Goal: Task Accomplishment & Management: Use online tool/utility

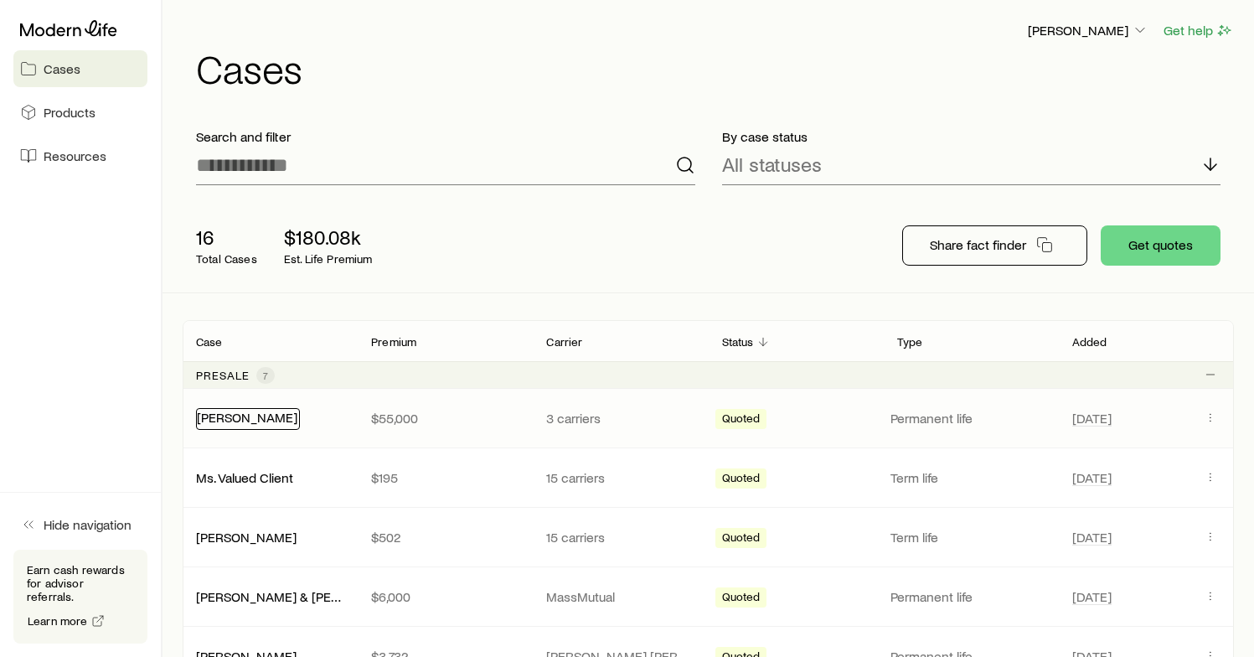
click at [255, 424] on link "[PERSON_NAME]" at bounding box center [247, 417] width 101 height 16
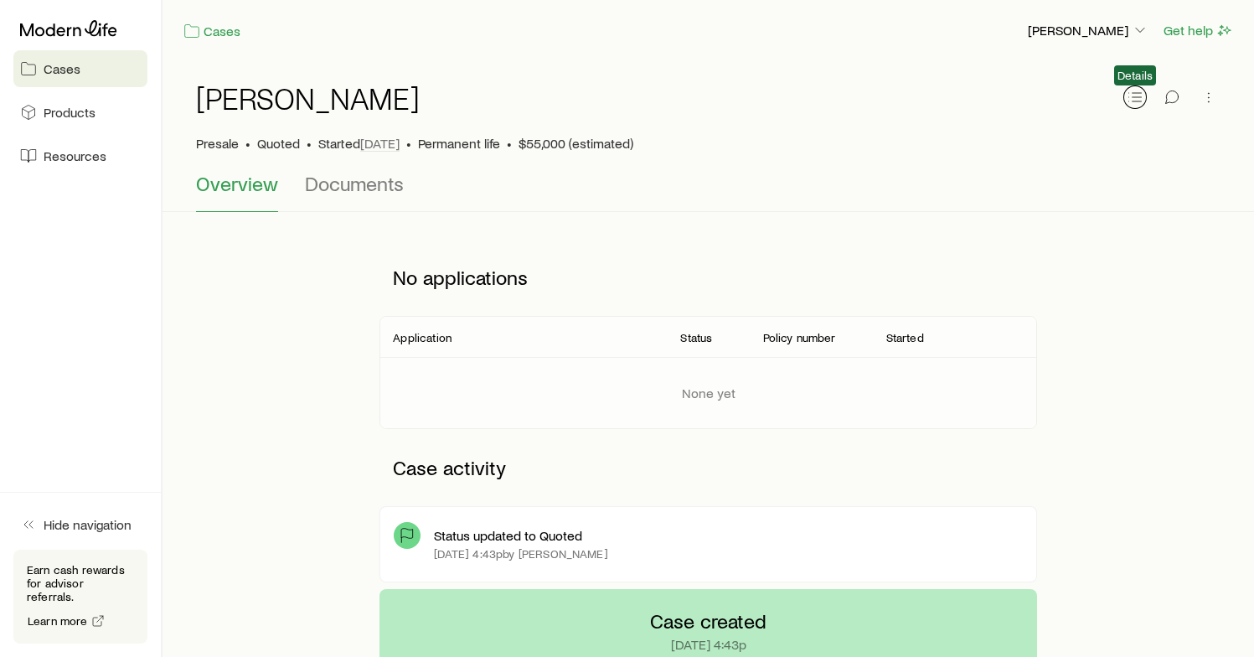
click at [1145, 101] on button "button" at bounding box center [1135, 96] width 23 height 23
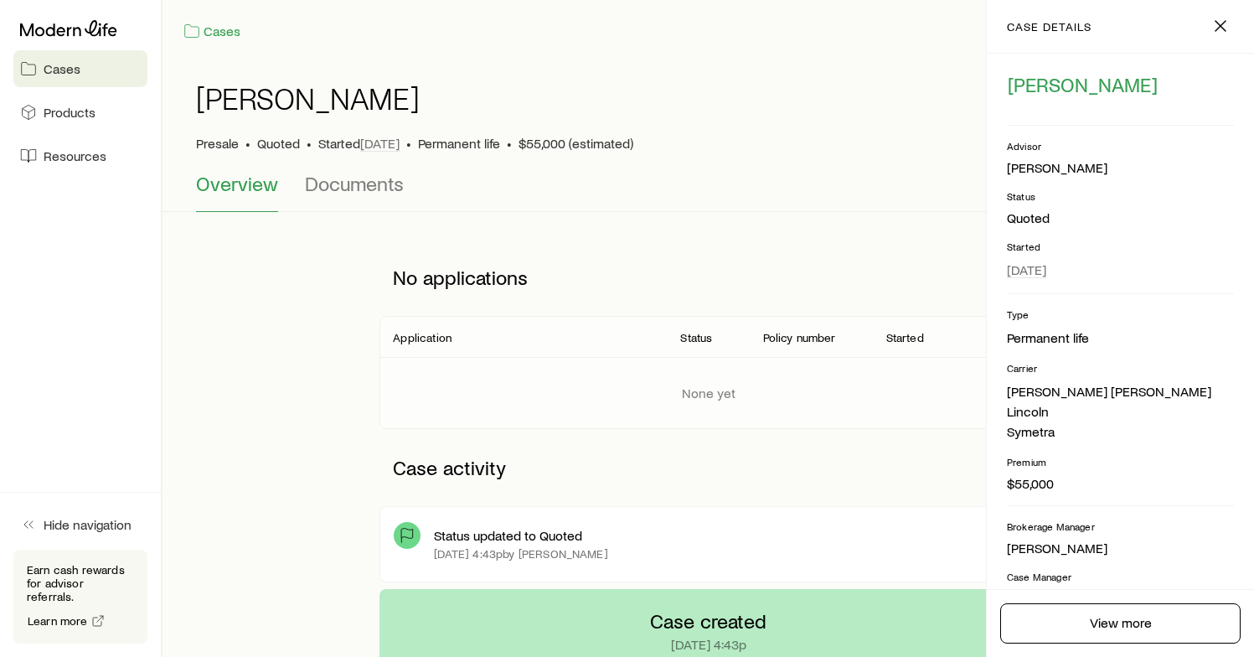
scroll to position [156, 0]
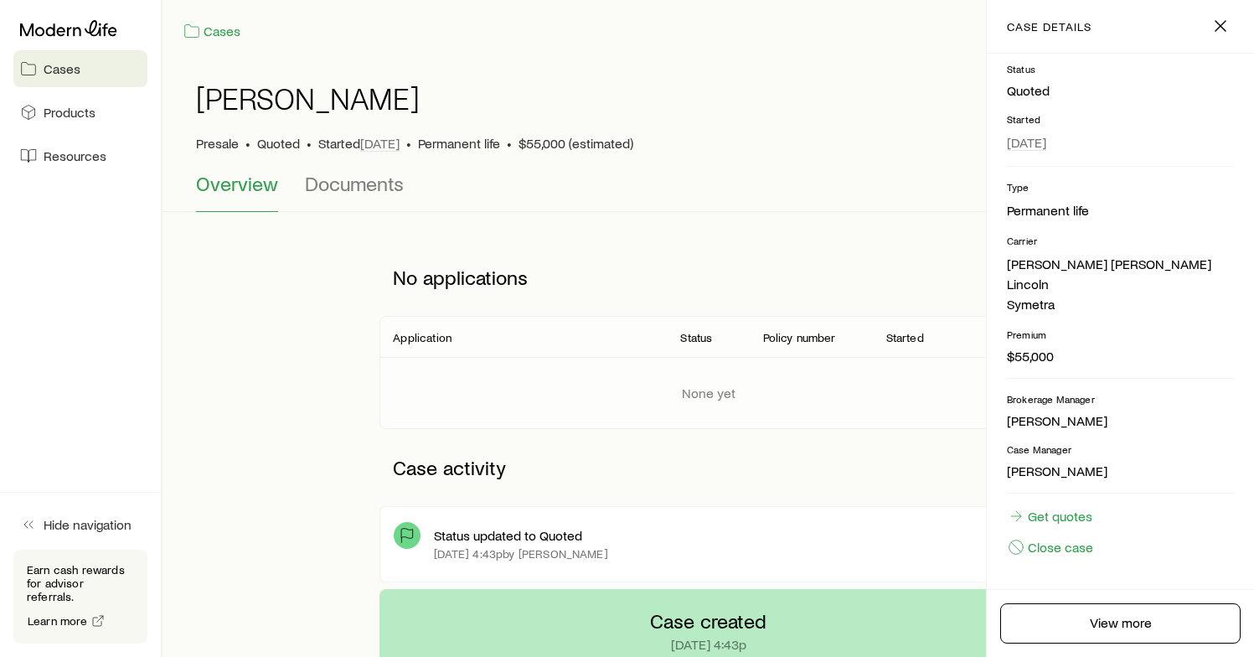
click at [55, 68] on span "Cases" at bounding box center [62, 68] width 37 height 17
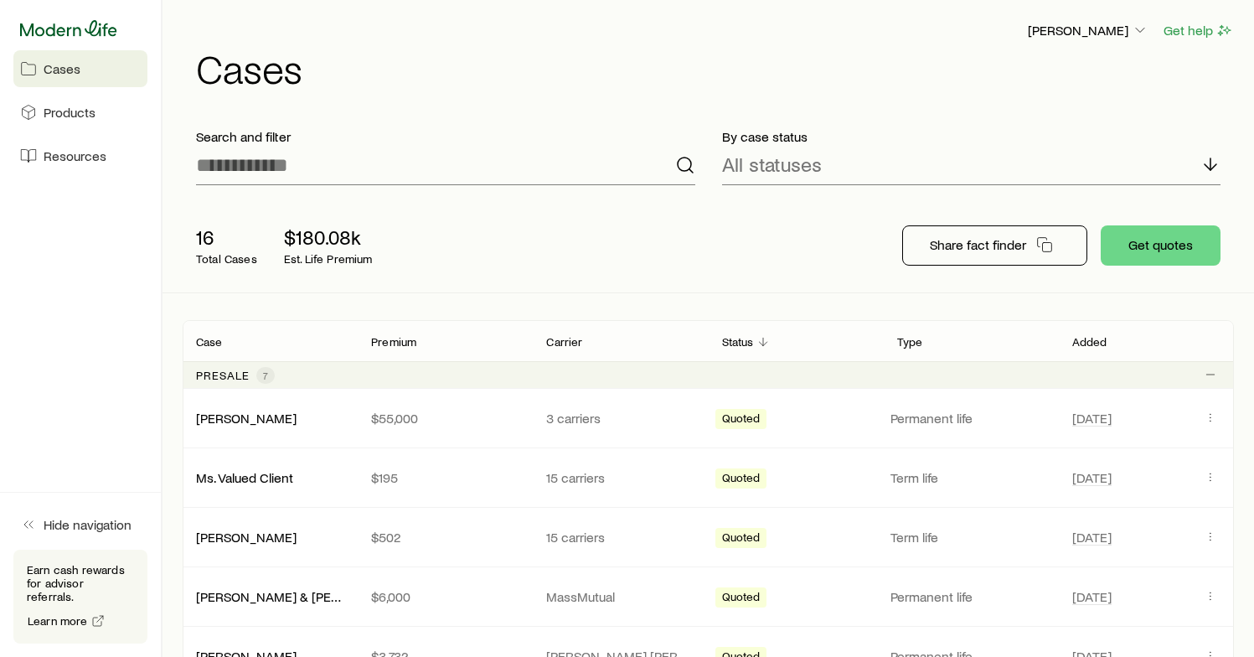
click at [60, 26] on icon at bounding box center [68, 28] width 97 height 17
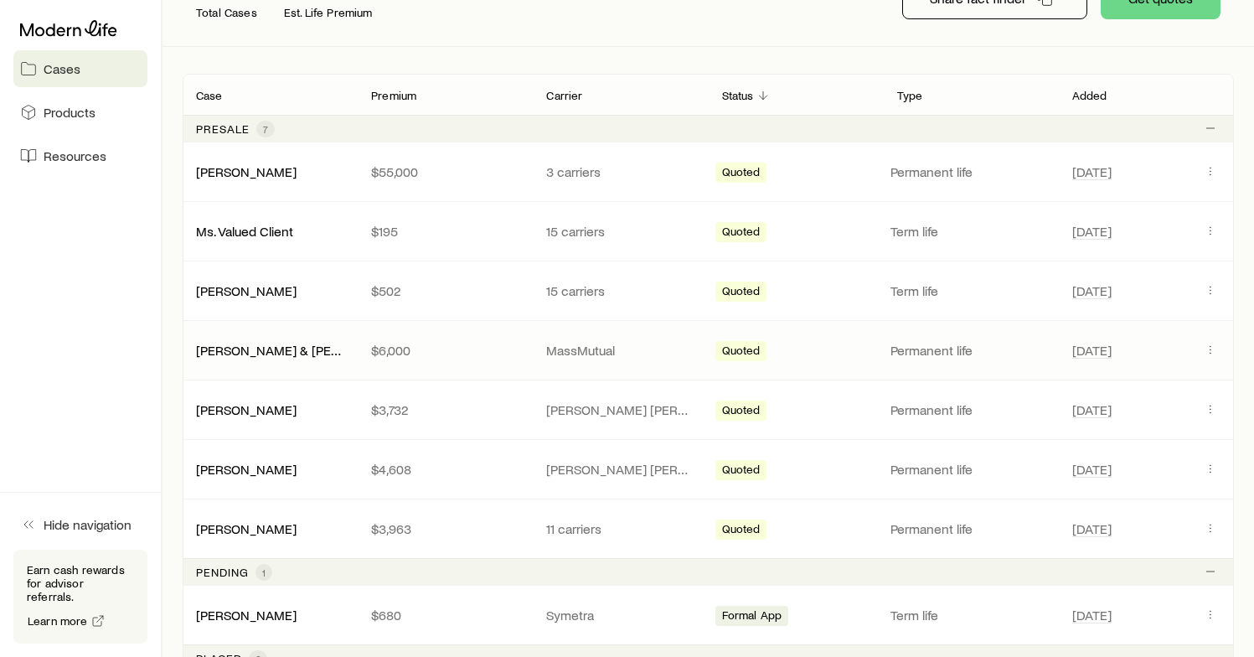
scroll to position [189, 0]
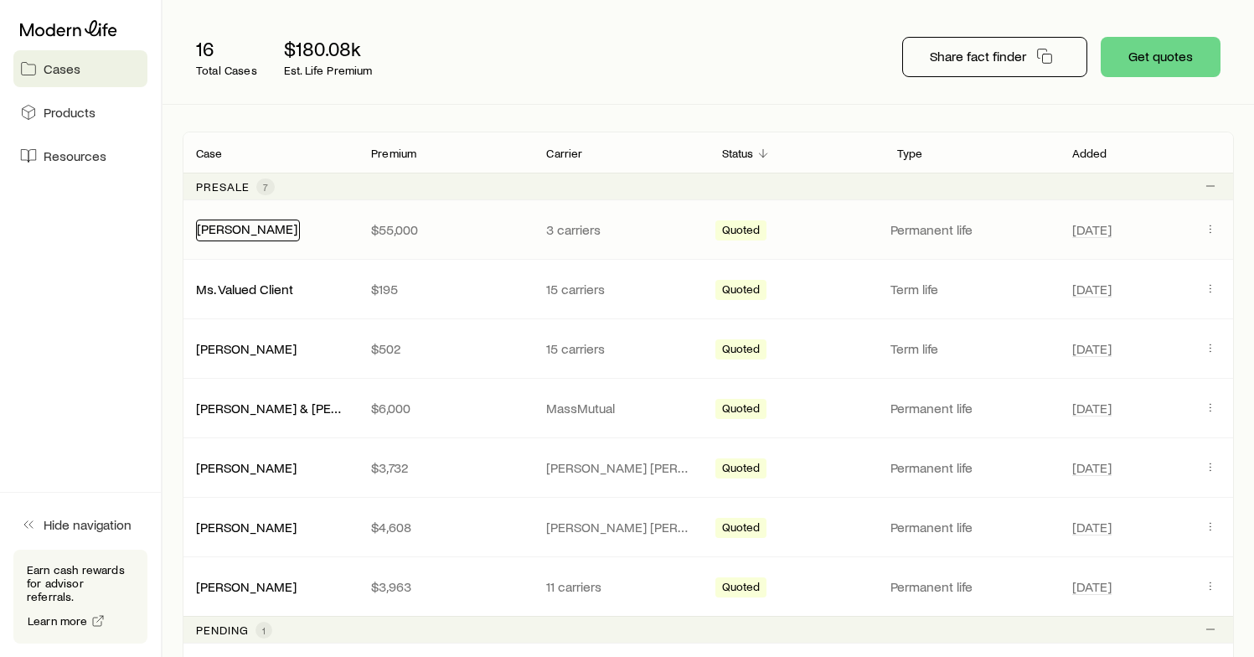
click at [270, 232] on link "[PERSON_NAME]" at bounding box center [247, 228] width 101 height 16
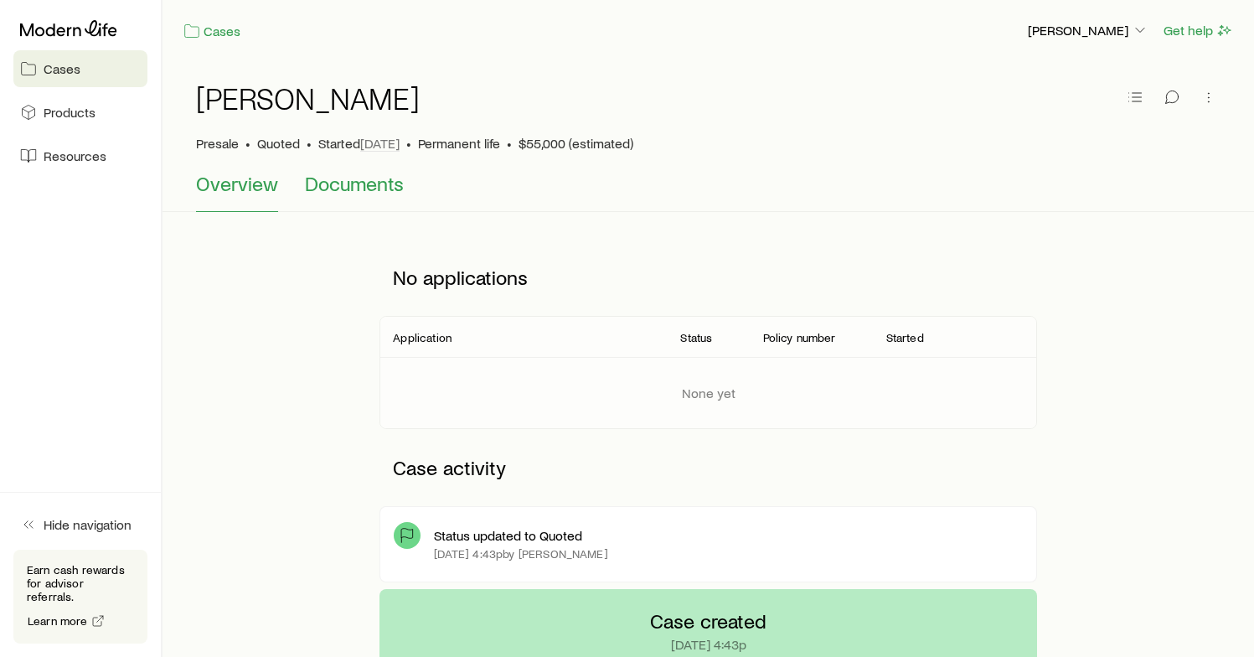
click at [338, 196] on button "Documents" at bounding box center [354, 192] width 99 height 40
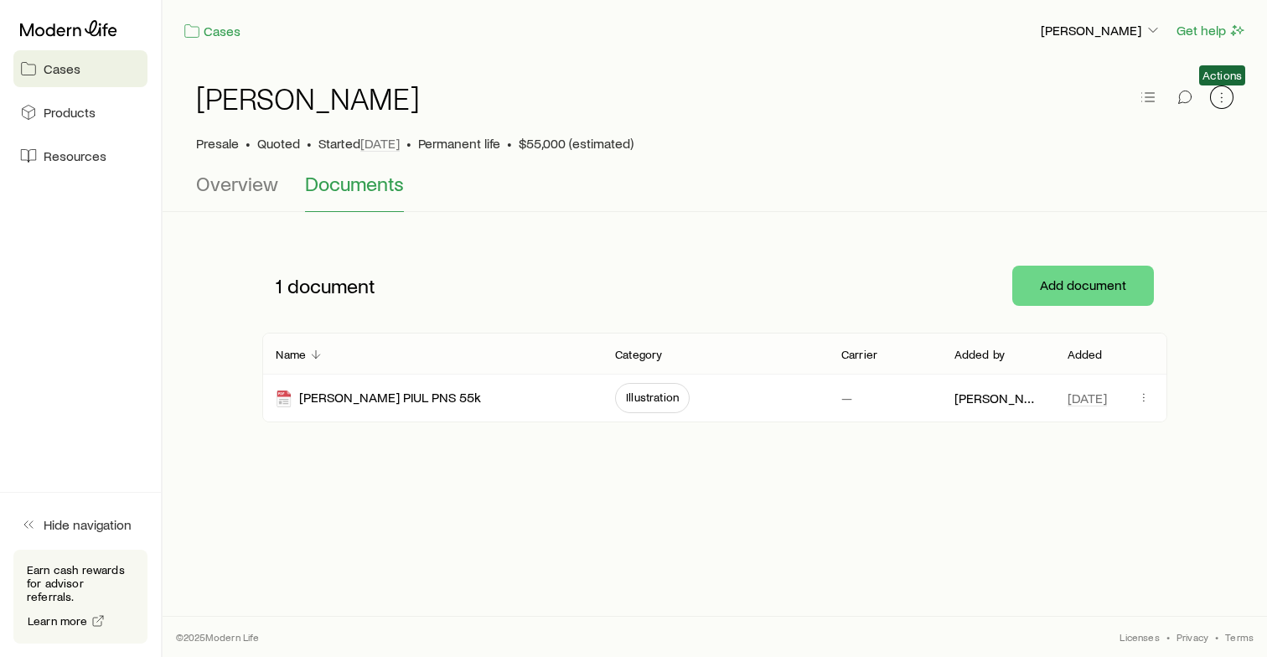
click at [1217, 101] on icon "button" at bounding box center [1221, 97] width 17 height 17
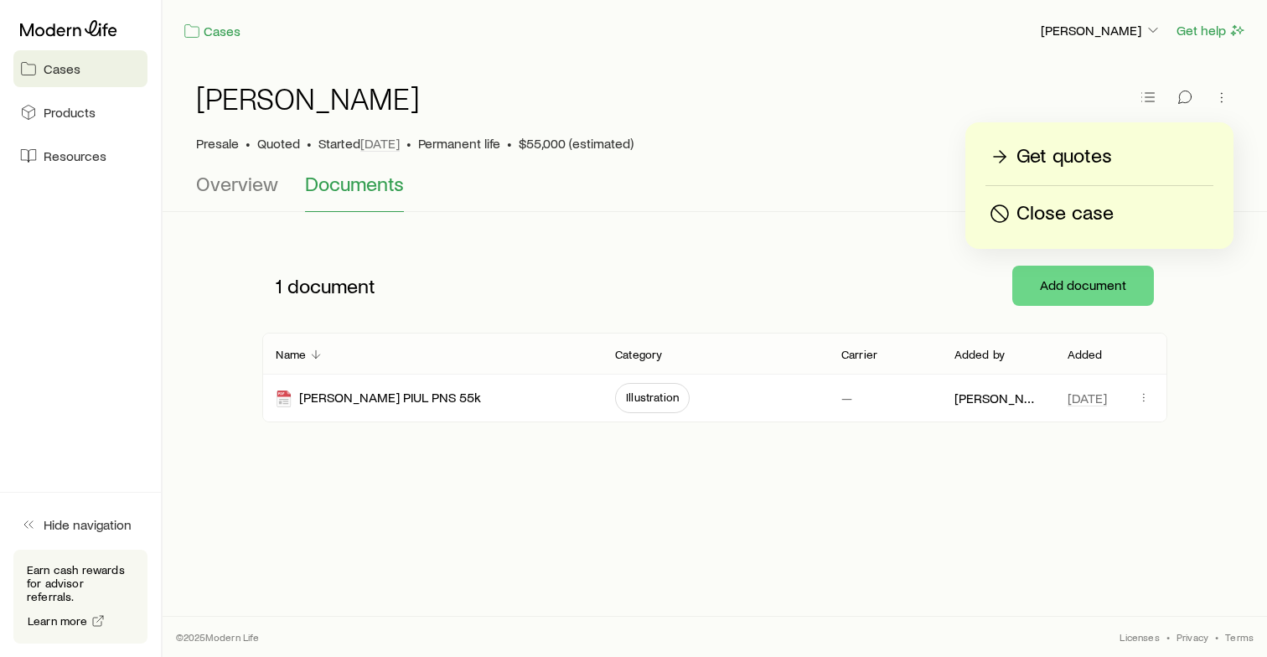
click at [1036, 151] on p "Get quotes" at bounding box center [1064, 156] width 96 height 27
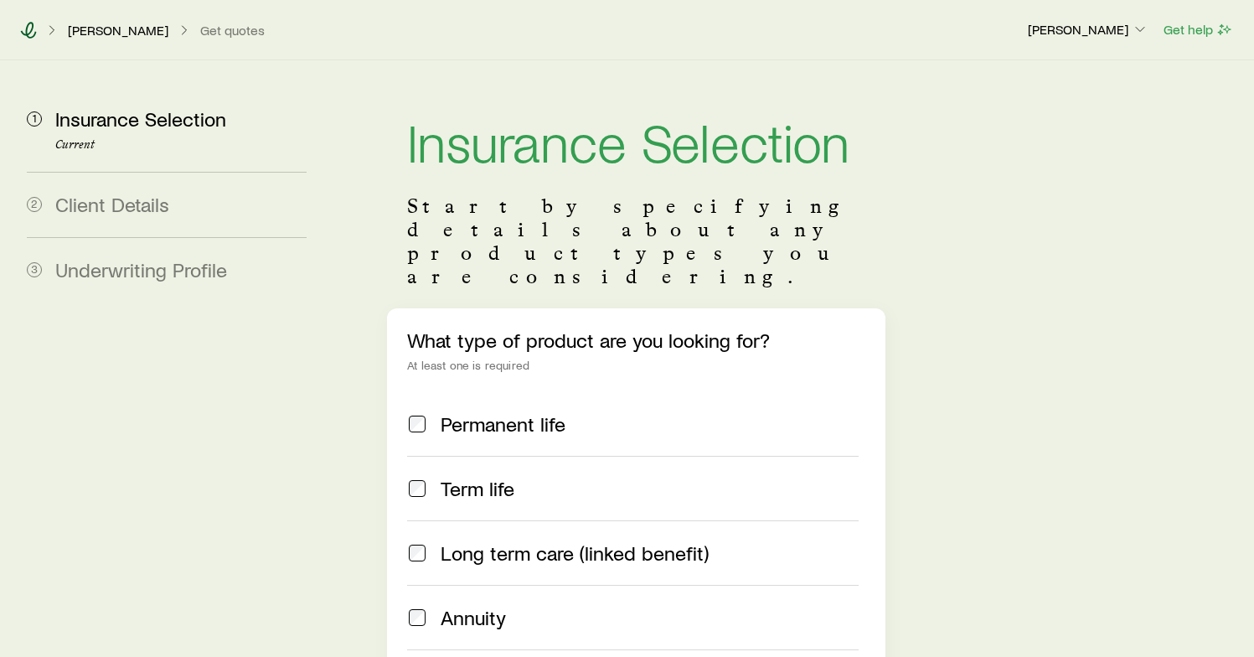
click at [29, 26] on icon at bounding box center [28, 30] width 17 height 17
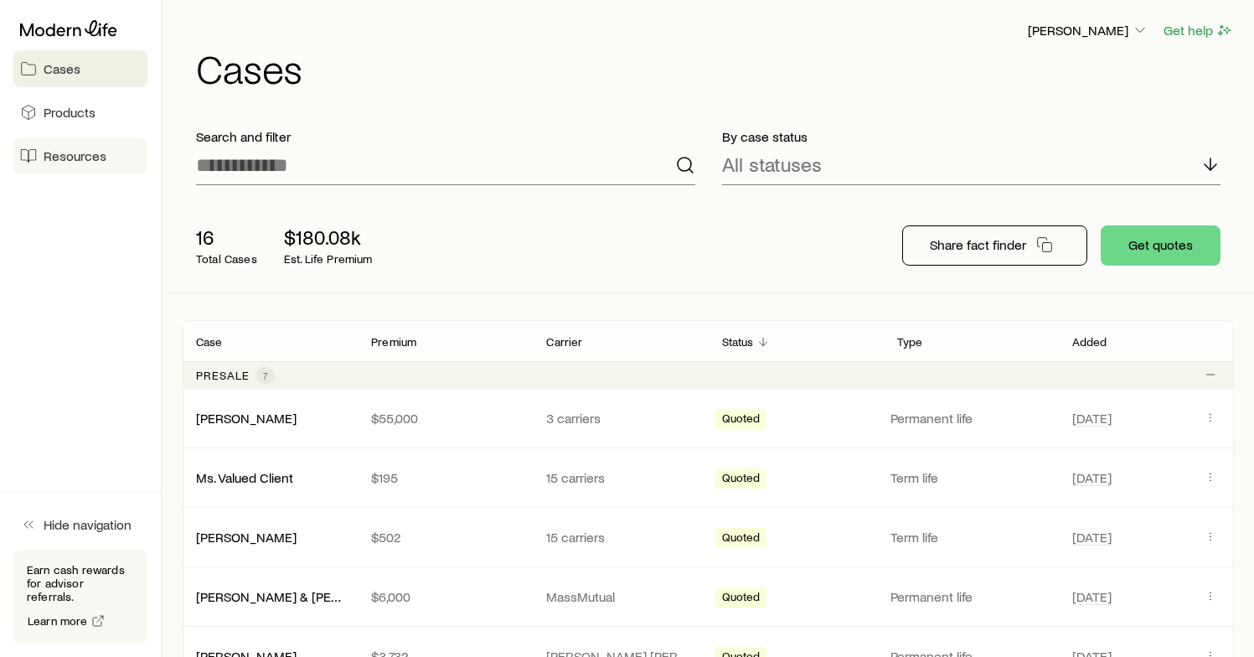
click at [85, 163] on span "Resources" at bounding box center [75, 155] width 63 height 17
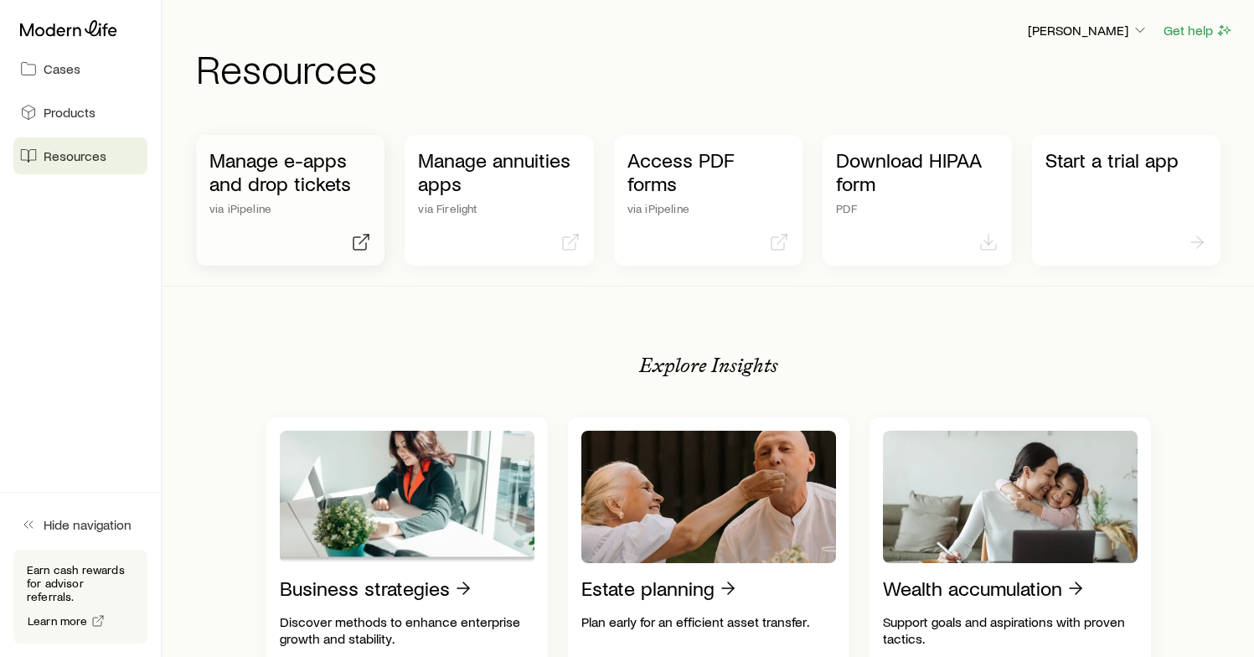
click at [277, 175] on p "Manage e-apps and drop tickets" at bounding box center [290, 171] width 162 height 47
